Goal: Information Seeking & Learning: Learn about a topic

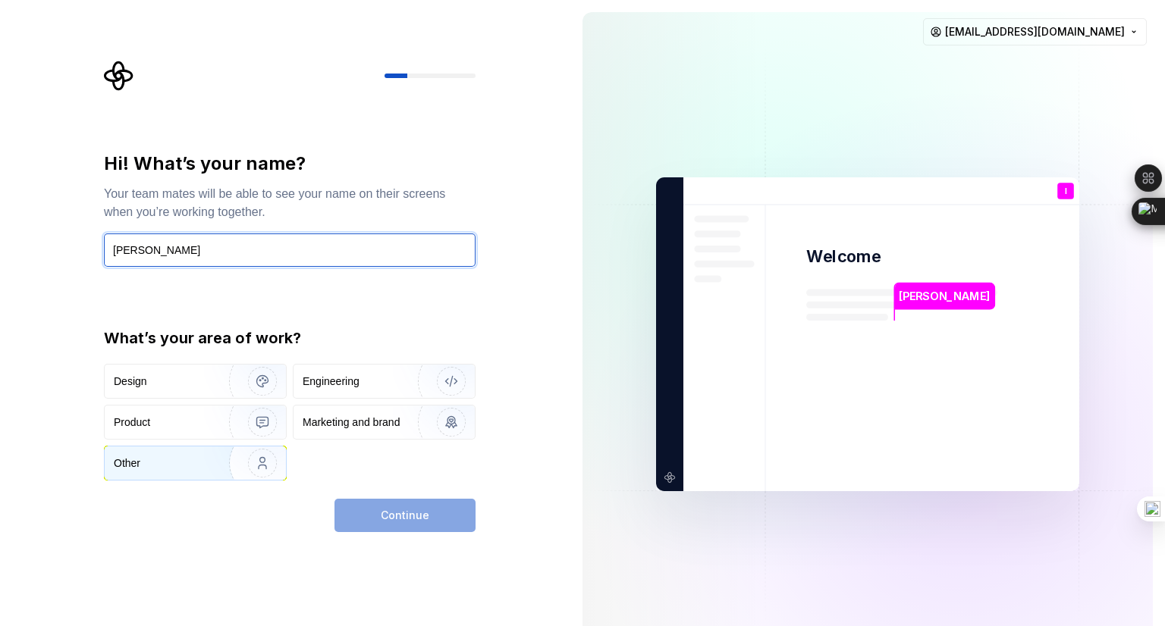
type input "[PERSON_NAME]"
click at [221, 468] on img "button" at bounding box center [252, 464] width 97 height 102
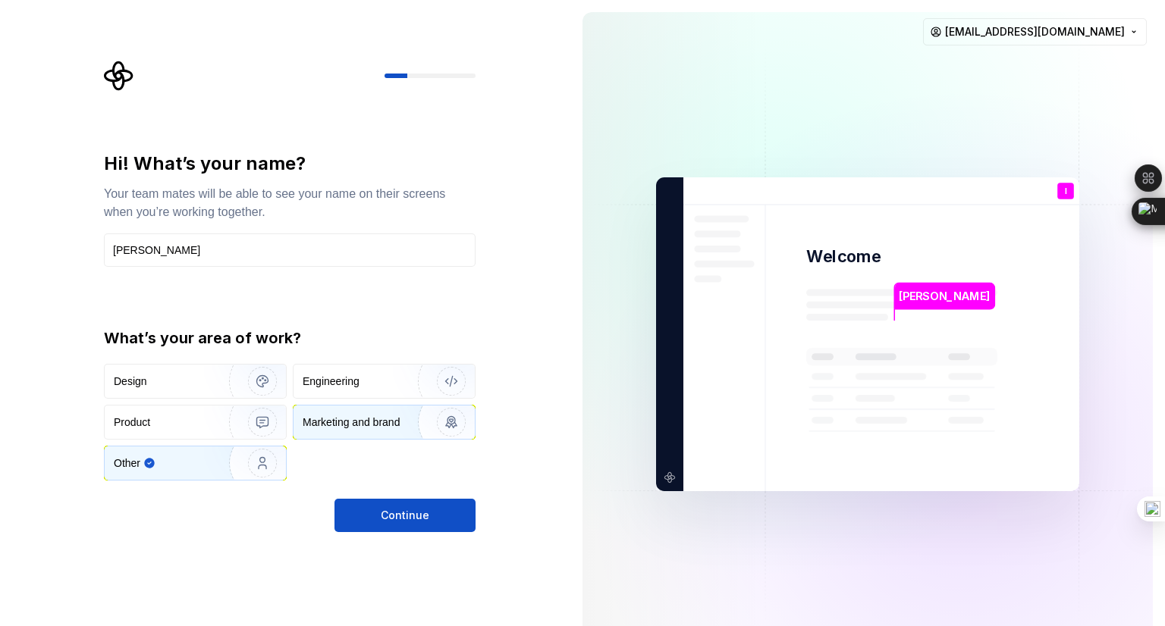
click at [383, 426] on div "Marketing and brand" at bounding box center [351, 422] width 97 height 15
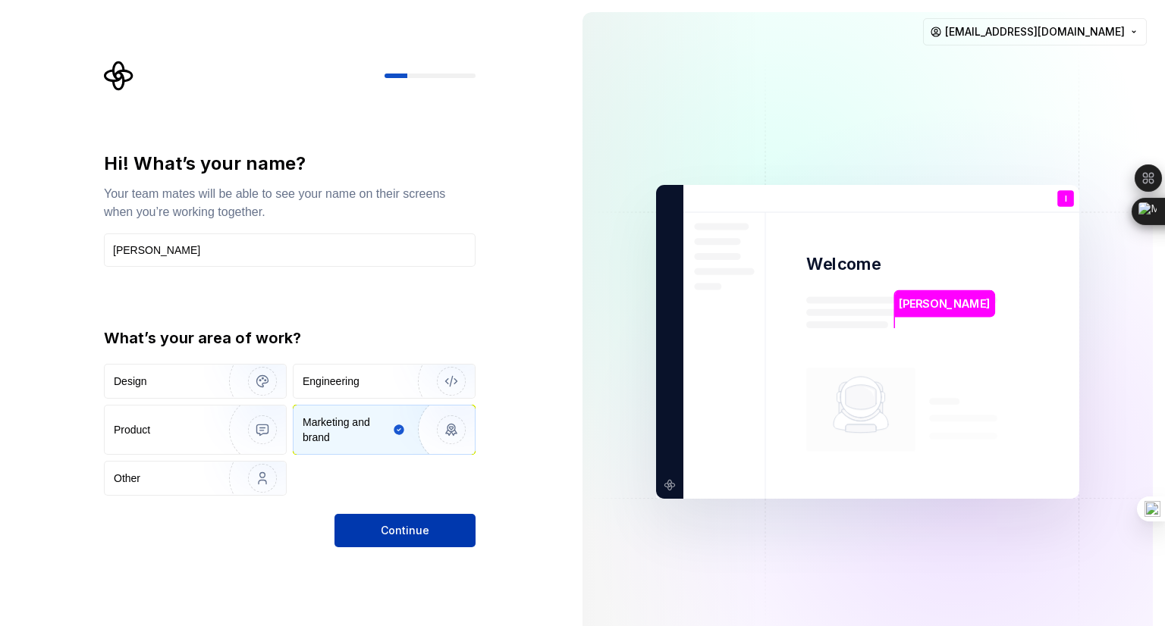
click at [422, 545] on button "Continue" at bounding box center [404, 530] width 141 height 33
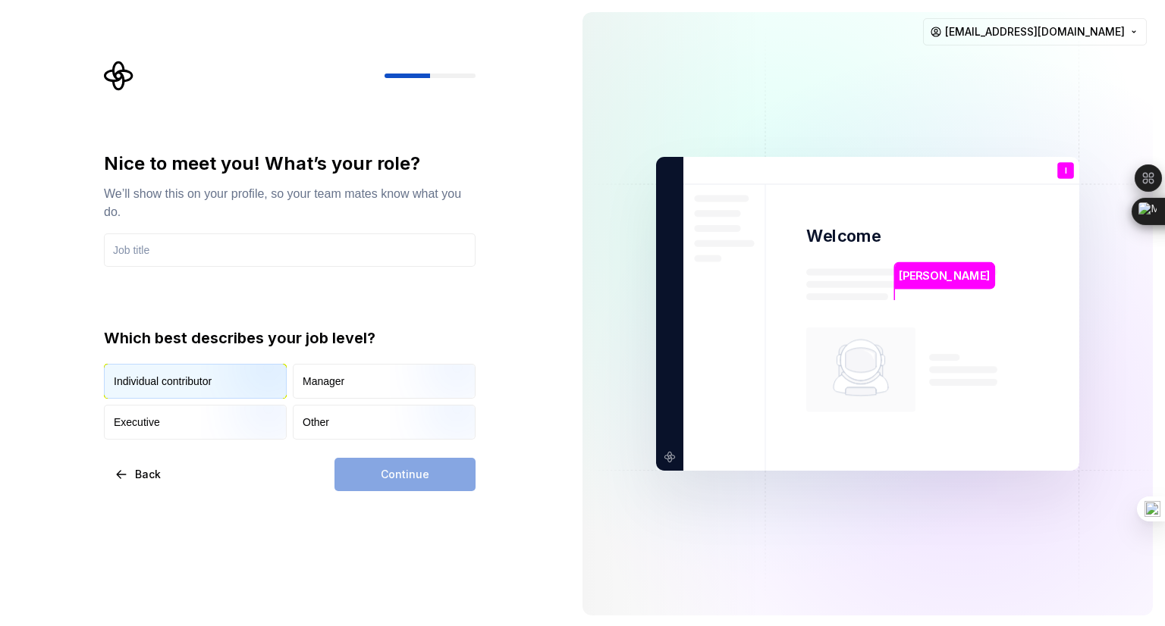
click at [231, 381] on img "button" at bounding box center [249, 401] width 97 height 102
click at [237, 261] on input "text" at bounding box center [290, 250] width 372 height 33
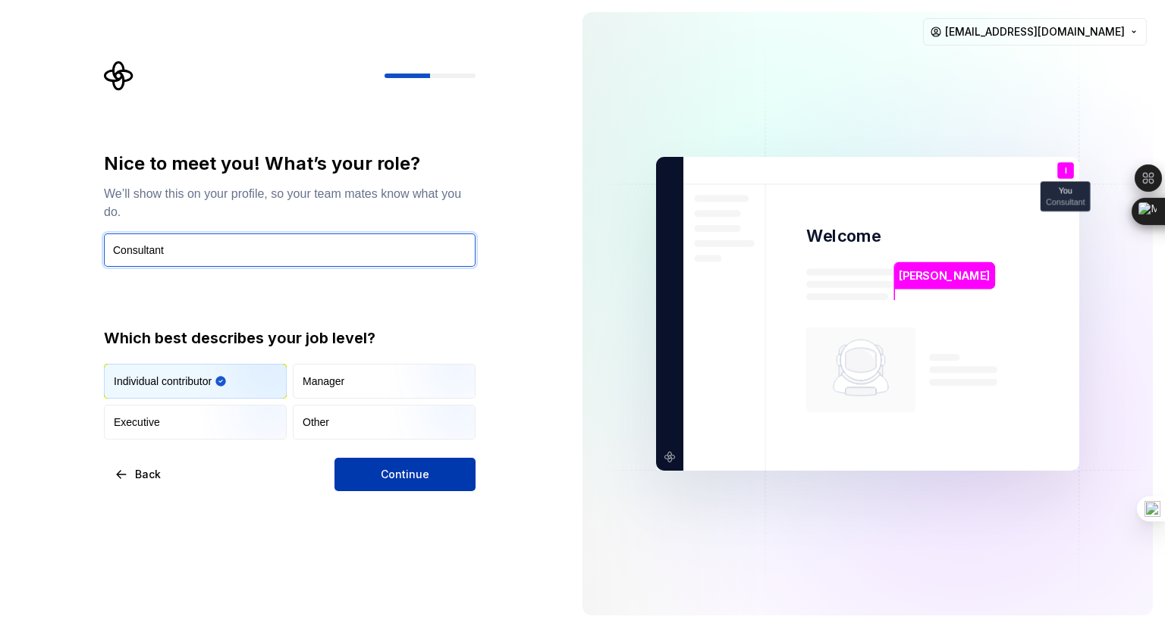
type input "Consultant"
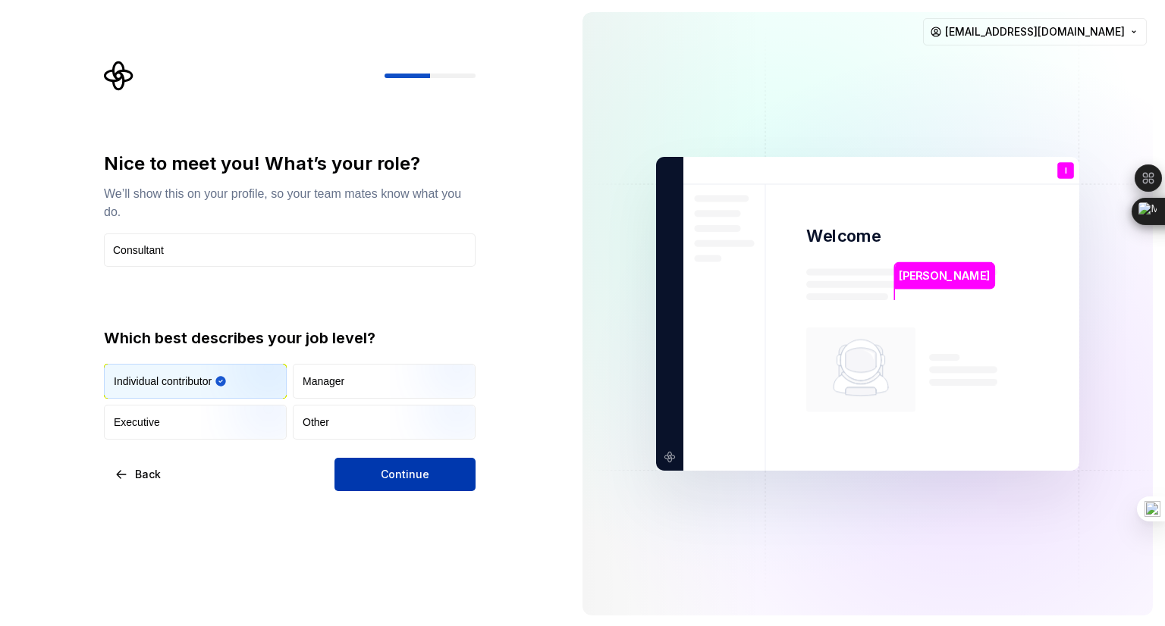
click at [430, 486] on button "Continue" at bounding box center [404, 474] width 141 height 33
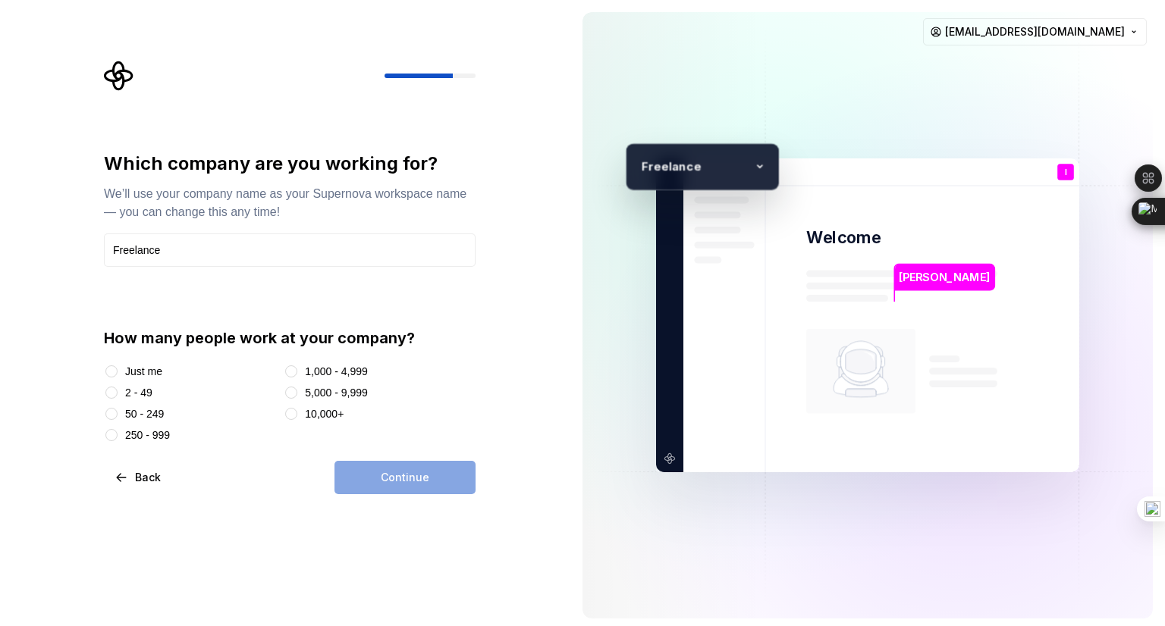
type input "Freelance"
click at [115, 371] on button "Just me" at bounding box center [111, 372] width 12 height 12
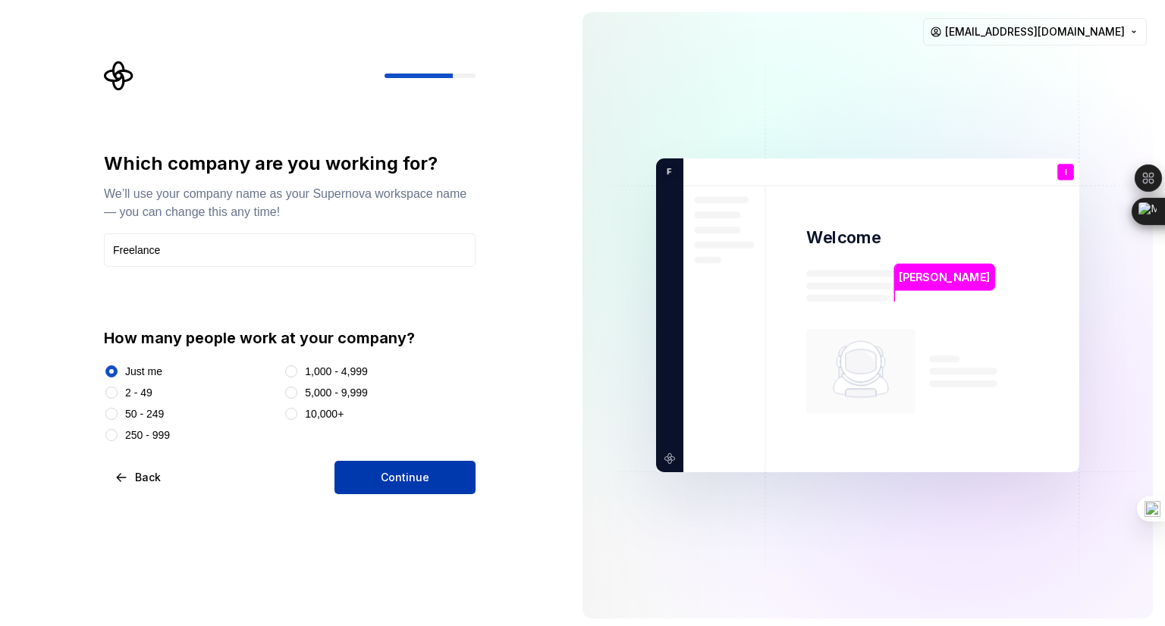
click at [438, 491] on button "Continue" at bounding box center [404, 477] width 141 height 33
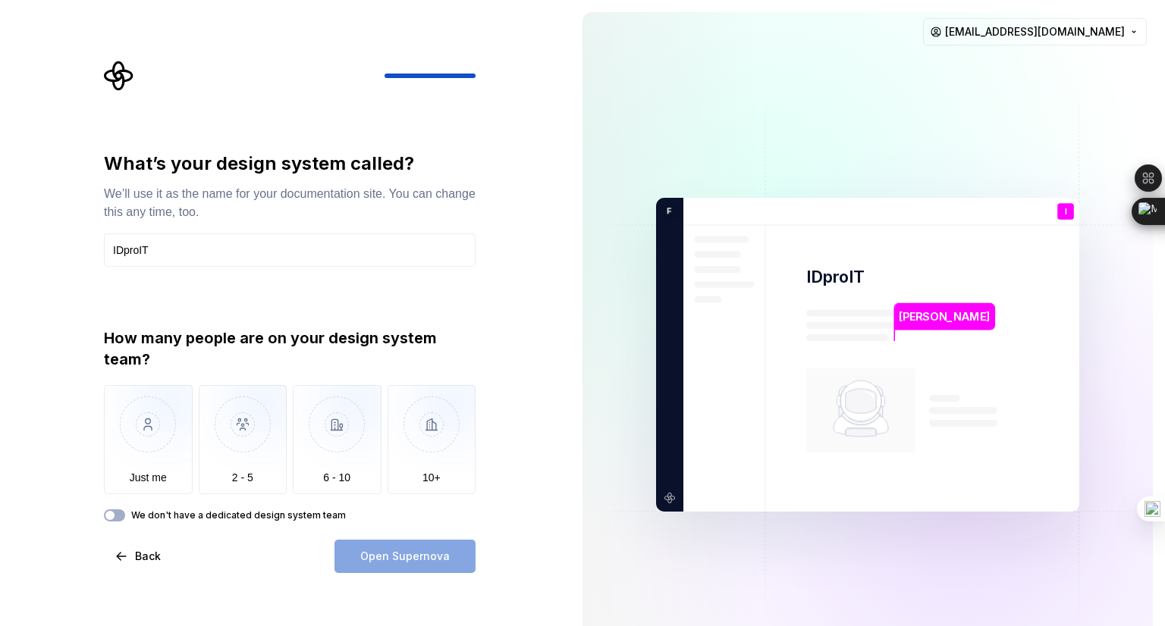
type input "IDproIT"
click at [445, 543] on div "Open Supernova" at bounding box center [404, 556] width 141 height 33
click at [439, 563] on div "Open Supernova" at bounding box center [404, 556] width 141 height 33
click at [164, 460] on img "button" at bounding box center [148, 436] width 89 height 102
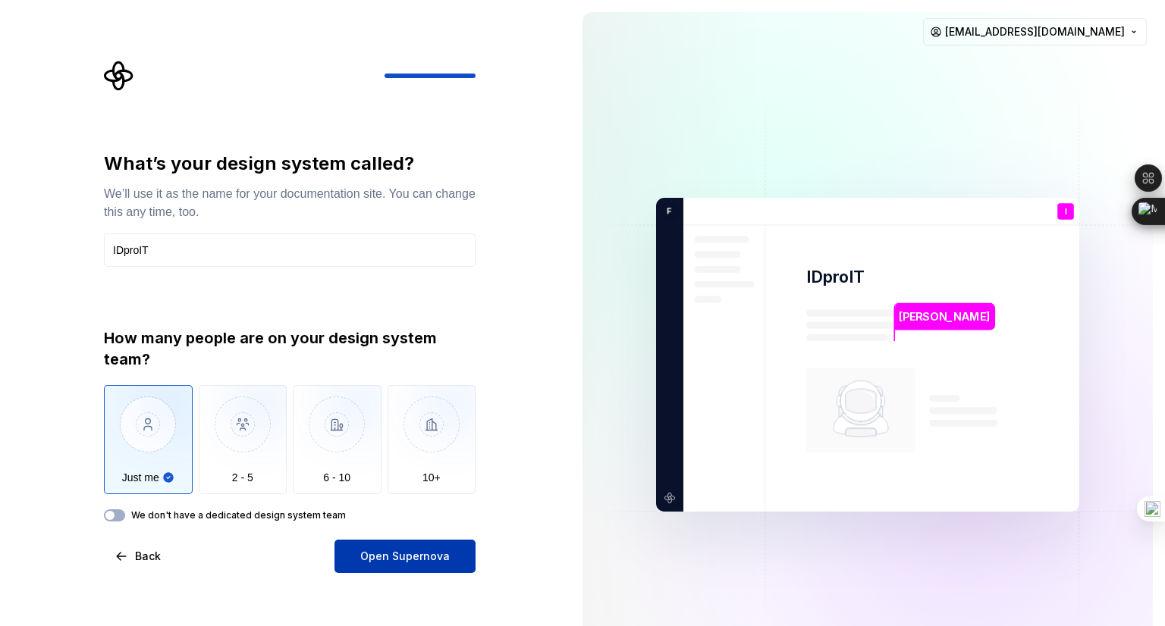
click at [437, 554] on span "Open Supernova" at bounding box center [404, 556] width 89 height 15
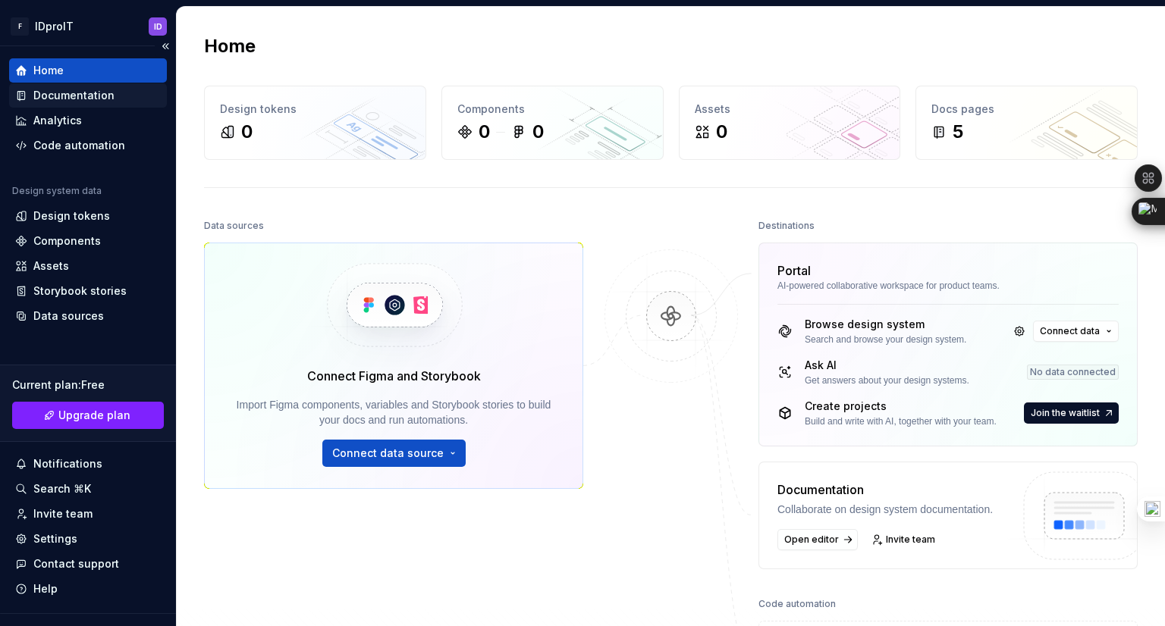
click at [107, 98] on div "Documentation" at bounding box center [73, 95] width 81 height 15
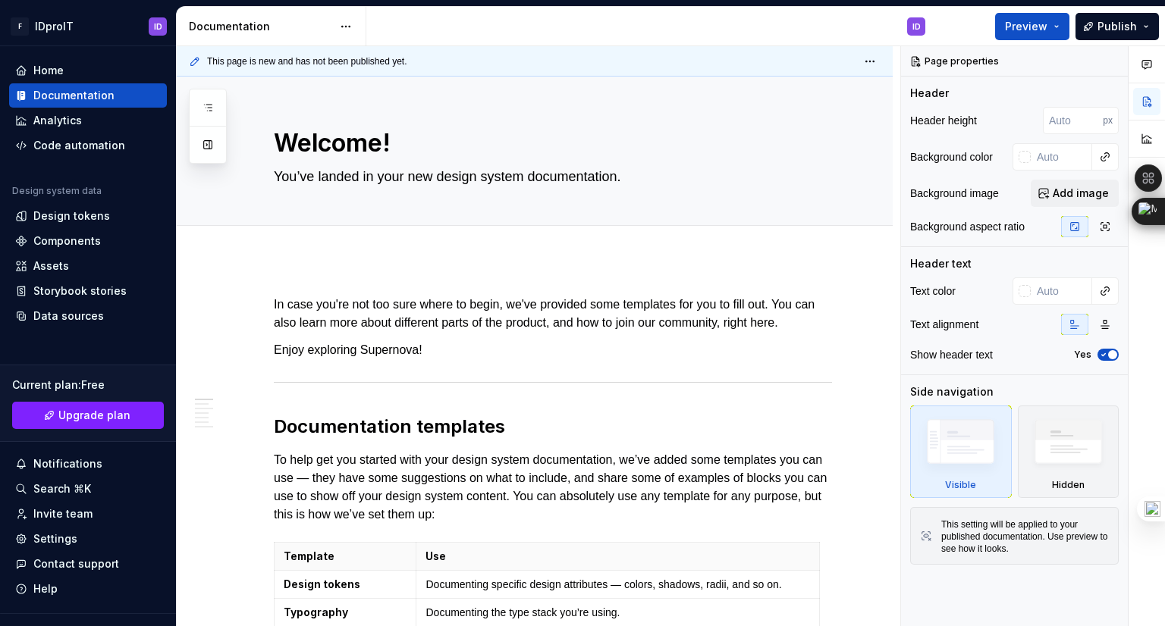
type textarea "*"
